Goal: Task Accomplishment & Management: Manage account settings

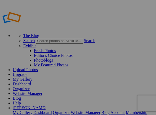
type input "Rwanda2025"
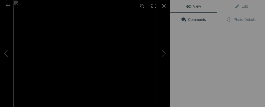
click at [156, 86] on div "View Edit Comments Photo Details" at bounding box center [217, 53] width 95 height 107
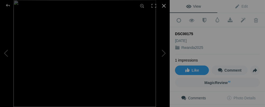
click at [156, 9] on div at bounding box center [164, 6] width 12 height 12
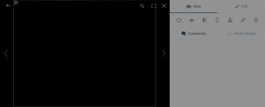
click at [156, 86] on img at bounding box center [84, 53] width 142 height 107
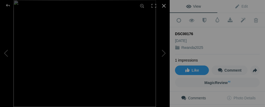
click at [156, 4] on div at bounding box center [164, 6] width 12 height 12
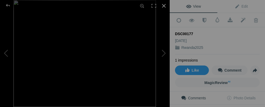
click at [156, 7] on div at bounding box center [164, 6] width 12 height 12
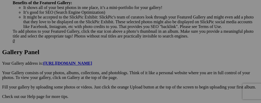
scroll to position [272, 0]
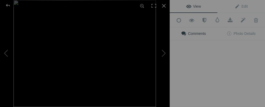
click at [131, 83] on img at bounding box center [84, 53] width 142 height 107
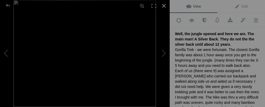
click at [156, 8] on div at bounding box center [164, 6] width 12 height 12
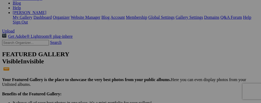
scroll to position [34, 0]
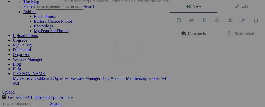
click at [139, 52] on button at bounding box center [150, 53] width 40 height 39
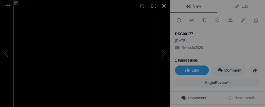
click at [156, 6] on div at bounding box center [164, 6] width 12 height 12
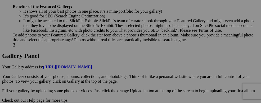
scroll to position [290, 0]
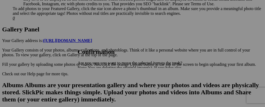
click at [95, 87] on link "Yes" at bounding box center [92, 86] width 6 height 4
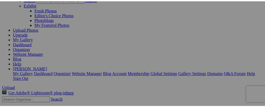
scroll to position [43, 0]
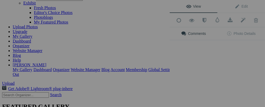
click at [156, 41] on div "Comments Photo Details" at bounding box center [217, 38] width 95 height 22
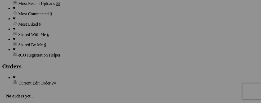
scroll to position [713, 0]
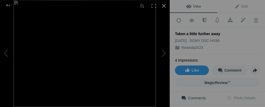
click at [164, 8] on div at bounding box center [164, 6] width 12 height 12
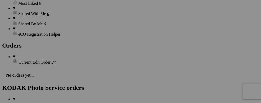
scroll to position [762, 0]
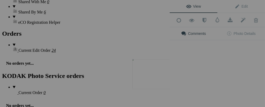
click at [152, 75] on img at bounding box center [152, 74] width 40 height 30
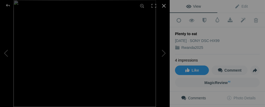
click at [164, 5] on div at bounding box center [164, 6] width 12 height 12
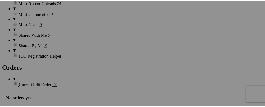
scroll to position [719, 0]
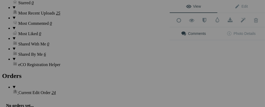
click at [211, 47] on div "Comments Photo Details" at bounding box center [217, 38] width 95 height 22
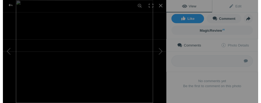
scroll to position [0, 0]
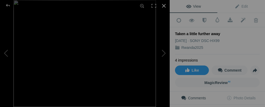
click at [165, 5] on div at bounding box center [164, 6] width 12 height 12
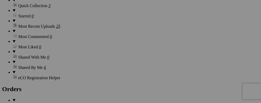
scroll to position [730, 0]
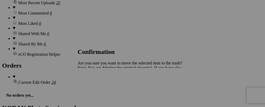
click at [95, 85] on span "Yes" at bounding box center [92, 86] width 6 height 4
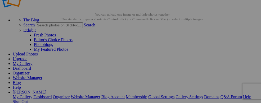
scroll to position [51, 0]
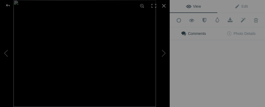
click at [148, 47] on button at bounding box center [150, 53] width 40 height 39
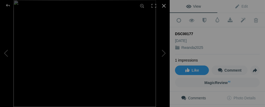
click at [165, 5] on div at bounding box center [164, 6] width 12 height 12
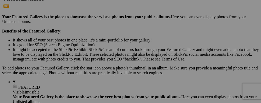
scroll to position [123, 0]
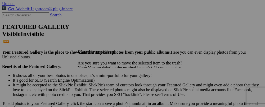
click at [95, 87] on span "Yes" at bounding box center [92, 86] width 6 height 4
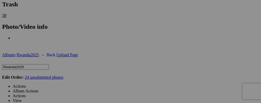
scroll to position [903, 0]
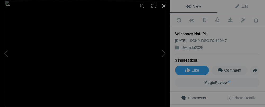
click at [163, 4] on div at bounding box center [164, 6] width 12 height 12
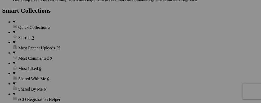
scroll to position [696, 0]
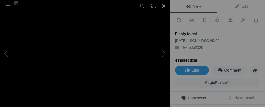
click at [166, 8] on div at bounding box center [164, 6] width 12 height 12
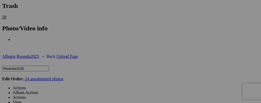
scroll to position [921, 0]
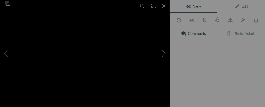
click at [162, 58] on button at bounding box center [150, 53] width 40 height 39
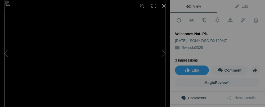
click at [165, 7] on div at bounding box center [164, 6] width 12 height 12
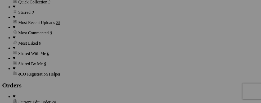
scroll to position [710, 0]
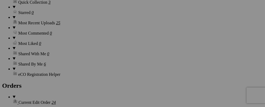
click at [0, 0] on div "View Edit Add to Quick Collection Remove from Quick Collection Hide from Public…" at bounding box center [0, 0] width 0 height 0
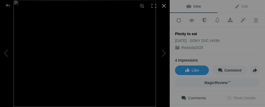
click at [165, 6] on div at bounding box center [164, 6] width 12 height 12
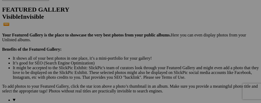
scroll to position [120, 0]
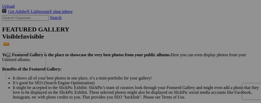
drag, startPoint x: 101, startPoint y: 51, endPoint x: 82, endPoint y: 98, distance: 51.6
drag, startPoint x: 94, startPoint y: 44, endPoint x: 134, endPoint y: 98, distance: 67.0
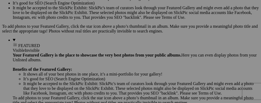
scroll to position [205, 0]
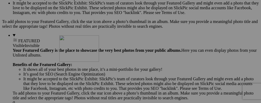
drag, startPoint x: 157, startPoint y: 33, endPoint x: 136, endPoint y: 82, distance: 52.6
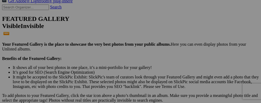
scroll to position [134, 0]
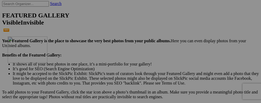
drag, startPoint x: 206, startPoint y: 37, endPoint x: 84, endPoint y: 82, distance: 130.1
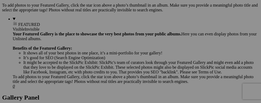
scroll to position [198, 0]
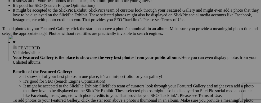
drag, startPoint x: 106, startPoint y: 43, endPoint x: 84, endPoint y: 80, distance: 43.8
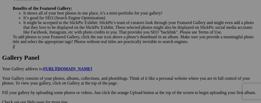
scroll to position [261, 0]
drag, startPoint x: 155, startPoint y: 59, endPoint x: 132, endPoint y: 94, distance: 41.8
drag, startPoint x: 109, startPoint y: 40, endPoint x: 89, endPoint y: 86, distance: 49.1
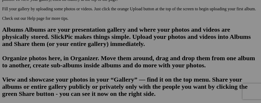
scroll to position [335, 0]
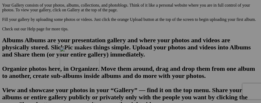
drag, startPoint x: 163, startPoint y: 38, endPoint x: 136, endPoint y: 93, distance: 61.2
drag, startPoint x: 101, startPoint y: 39, endPoint x: 84, endPoint y: 87, distance: 51.3
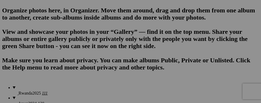
scroll to position [398, 0]
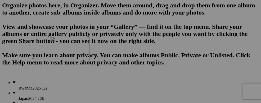
drag, startPoint x: 163, startPoint y: 41, endPoint x: 126, endPoint y: 83, distance: 55.9
drag, startPoint x: 110, startPoint y: 40, endPoint x: 88, endPoint y: 74, distance: 39.7
drag, startPoint x: 207, startPoint y: 36, endPoint x: 135, endPoint y: 78, distance: 83.3
drag, startPoint x: 212, startPoint y: 39, endPoint x: 185, endPoint y: 85, distance: 53.4
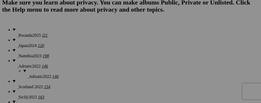
scroll to position [462, 0]
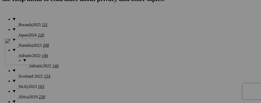
drag, startPoint x: 85, startPoint y: 35, endPoint x: 81, endPoint y: 85, distance: 49.4
drag, startPoint x: 154, startPoint y: 43, endPoint x: 134, endPoint y: 85, distance: 46.5
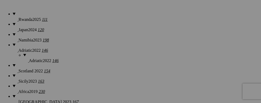
scroll to position [471, 0]
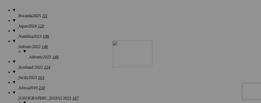
drag, startPoint x: 213, startPoint y: 38, endPoint x: 189, endPoint y: 87, distance: 54.4
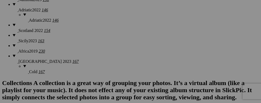
scroll to position [539, 0]
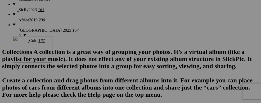
drag, startPoint x: 117, startPoint y: 37, endPoint x: 89, endPoint y: 82, distance: 53.4
drag, startPoint x: 143, startPoint y: 33, endPoint x: 147, endPoint y: 53, distance: 20.4
drag, startPoint x: 151, startPoint y: 38, endPoint x: 136, endPoint y: 83, distance: 47.5
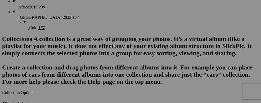
scroll to position [532, 0]
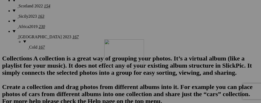
drag, startPoint x: 191, startPoint y: 37, endPoint x: 180, endPoint y: 85, distance: 49.8
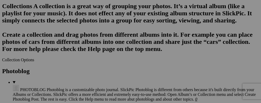
scroll to position [600, 0]
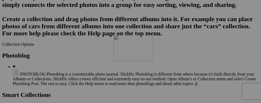
drag, startPoint x: 206, startPoint y: 38, endPoint x: 190, endPoint y: 81, distance: 45.3
drag, startPoint x: 99, startPoint y: 39, endPoint x: 85, endPoint y: 77, distance: 40.1
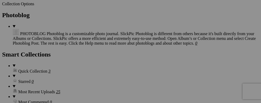
scroll to position [664, 0]
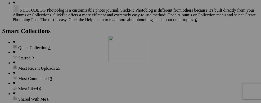
drag, startPoint x: 213, startPoint y: 40, endPoint x: 184, endPoint y: 81, distance: 50.7
drag, startPoint x: 97, startPoint y: 37, endPoint x: 85, endPoint y: 71, distance: 36.5
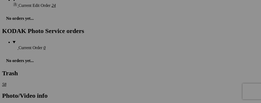
scroll to position [811, 0]
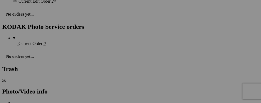
drag, startPoint x: 113, startPoint y: 33, endPoint x: 104, endPoint y: 66, distance: 34.0
drag, startPoint x: 107, startPoint y: 34, endPoint x: 85, endPoint y: 81, distance: 52.3
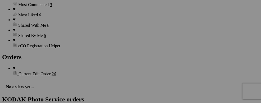
scroll to position [733, 0]
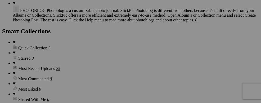
scroll to position [695, 0]
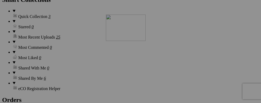
drag, startPoint x: 93, startPoint y: 70, endPoint x: 182, endPoint y: 61, distance: 89.2
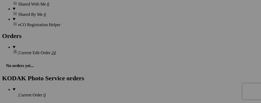
scroll to position [736, 0]
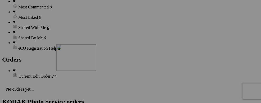
drag, startPoint x: 144, startPoint y: 35, endPoint x: 133, endPoint y: 91, distance: 56.5
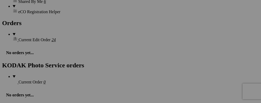
scroll to position [784, 0]
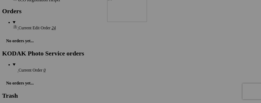
drag, startPoint x: 151, startPoint y: 48, endPoint x: 183, endPoint y: 42, distance: 33.3
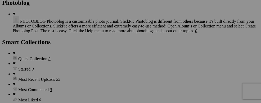
scroll to position [657, 0]
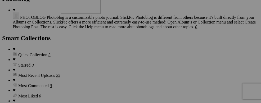
drag, startPoint x: 213, startPoint y: 99, endPoint x: 137, endPoint y: 33, distance: 100.4
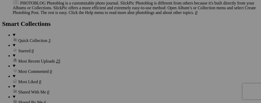
scroll to position [656, 0]
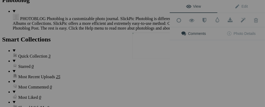
click at [158, 52] on button at bounding box center [150, 53] width 40 height 39
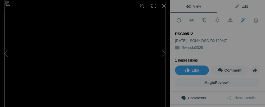
click at [234, 6] on span "Edit" at bounding box center [240, 6] width 13 height 4
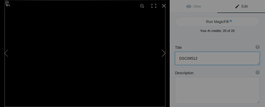
drag, startPoint x: 200, startPoint y: 59, endPoint x: 166, endPoint y: 62, distance: 33.2
click at [166, 62] on div "DSC09512 View Edit Run MagicFill AI Your AI credits: 20 of 20 You have used all…" at bounding box center [132, 53] width 265 height 107
type textarea "Silver Back"
click at [165, 6] on div at bounding box center [164, 6] width 12 height 12
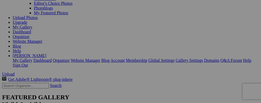
scroll to position [72, 0]
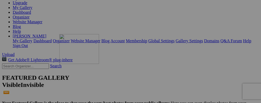
drag, startPoint x: 193, startPoint y: 34, endPoint x: 136, endPoint y: 80, distance: 73.7
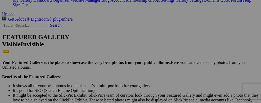
scroll to position [136, 0]
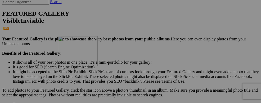
drag, startPoint x: 154, startPoint y: 34, endPoint x: 134, endPoint y: 82, distance: 51.8
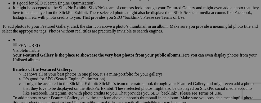
scroll to position [204, 0]
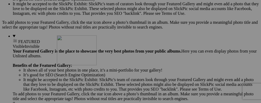
drag, startPoint x: 148, startPoint y: 36, endPoint x: 133, endPoint y: 81, distance: 48.0
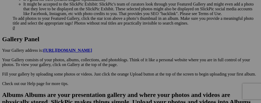
scroll to position [276, 0]
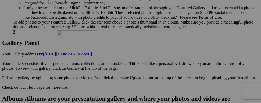
drag, startPoint x: 153, startPoint y: 36, endPoint x: 133, endPoint y: 76, distance: 44.9
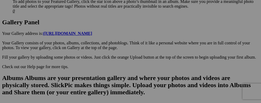
scroll to position [332, 0]
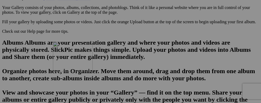
drag, startPoint x: 156, startPoint y: 35, endPoint x: 129, endPoint y: 88, distance: 59.3
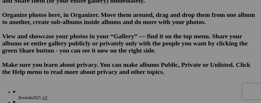
scroll to position [400, 0]
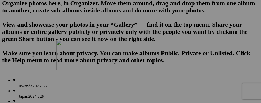
drag, startPoint x: 153, startPoint y: 41, endPoint x: 133, endPoint y: 86, distance: 49.7
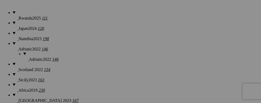
scroll to position [476, 0]
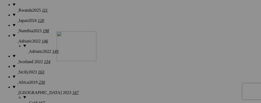
drag, startPoint x: 157, startPoint y: 36, endPoint x: 133, endPoint y: 77, distance: 48.3
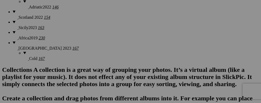
scroll to position [528, 0]
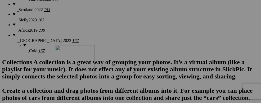
drag, startPoint x: 148, startPoint y: 42, endPoint x: 131, endPoint y: 91, distance: 52.1
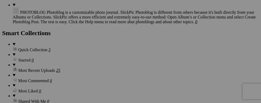
scroll to position [666, 0]
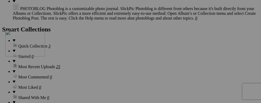
drag, startPoint x: 157, startPoint y: 41, endPoint x: 82, endPoint y: 76, distance: 83.3
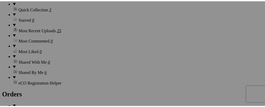
scroll to position [715, 0]
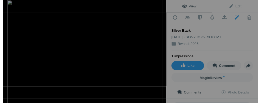
scroll to position [5, 0]
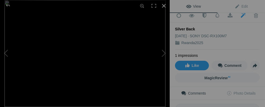
click at [164, 6] on div at bounding box center [164, 6] width 12 height 12
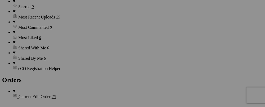
scroll to position [0, 0]
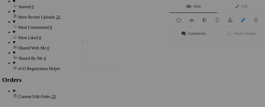
click at [100, 61] on img at bounding box center [102, 53] width 40 height 26
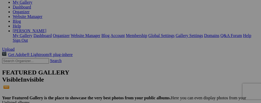
scroll to position [61, 0]
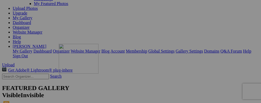
drag, startPoint x: 151, startPoint y: 37, endPoint x: 135, endPoint y: 90, distance: 54.9
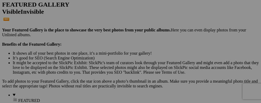
scroll to position [137, 0]
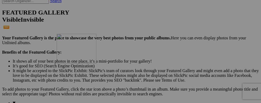
drag, startPoint x: 152, startPoint y: 36, endPoint x: 148, endPoint y: 79, distance: 43.1
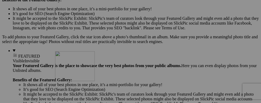
drag, startPoint x: 158, startPoint y: 38, endPoint x: 131, endPoint y: 97, distance: 65.0
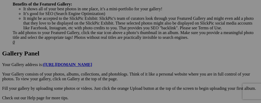
scroll to position [269, 0]
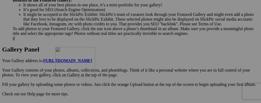
drag, startPoint x: 145, startPoint y: 39, endPoint x: 132, endPoint y: 93, distance: 55.8
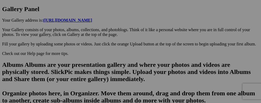
scroll to position [330, 0]
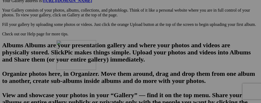
drag, startPoint x: 146, startPoint y: 41, endPoint x: 133, endPoint y: 86, distance: 47.4
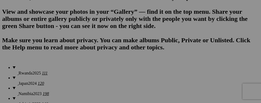
scroll to position [401, 0]
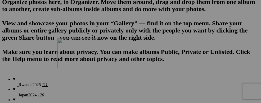
drag, startPoint x: 137, startPoint y: 39, endPoint x: 134, endPoint y: 84, distance: 45.6
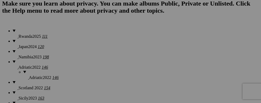
scroll to position [462, 0]
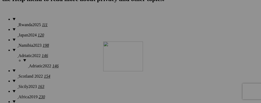
drag, startPoint x: 143, startPoint y: 36, endPoint x: 179, endPoint y: 88, distance: 63.0
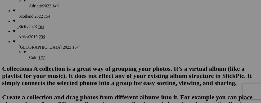
scroll to position [530, 0]
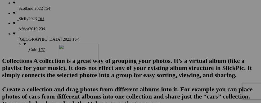
drag, startPoint x: 220, startPoint y: 39, endPoint x: 136, endPoint y: 93, distance: 100.1
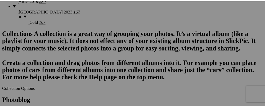
scroll to position [566, 0]
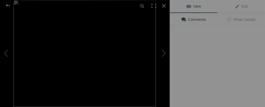
click at [108, 69] on img at bounding box center [84, 53] width 142 height 107
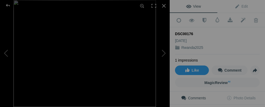
click at [195, 33] on div "DSC00176" at bounding box center [217, 33] width 85 height 5
click at [193, 34] on div "DSC00176" at bounding box center [217, 33] width 85 height 5
click at [234, 6] on span "Edit" at bounding box center [240, 6] width 13 height 4
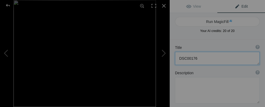
click at [202, 58] on textarea at bounding box center [217, 58] width 85 height 13
type textarea "D"
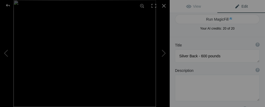
scroll to position [0, 0]
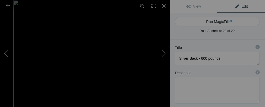
click at [5, 53] on button at bounding box center [20, 53] width 40 height 39
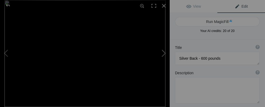
type textarea "Home-Hosted Dinner ( a tradition with Overseas Adventure Travel ). A wonderful …"
type textarea "DSC09487.jpg"
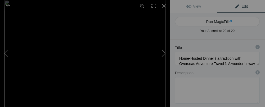
click at [162, 53] on button at bounding box center [150, 53] width 40 height 39
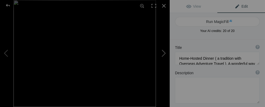
type textarea "Silver Back - 600 pounds"
type textarea "DSC00176.jpg"
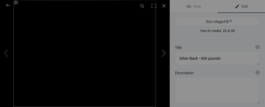
click at [164, 53] on button at bounding box center [150, 53] width 40 height 39
type textarea "[GEOGRAPHIC_DATA]"
type textarea "DSC00149_(1).jpeg"
